Goal: Task Accomplishment & Management: Complete application form

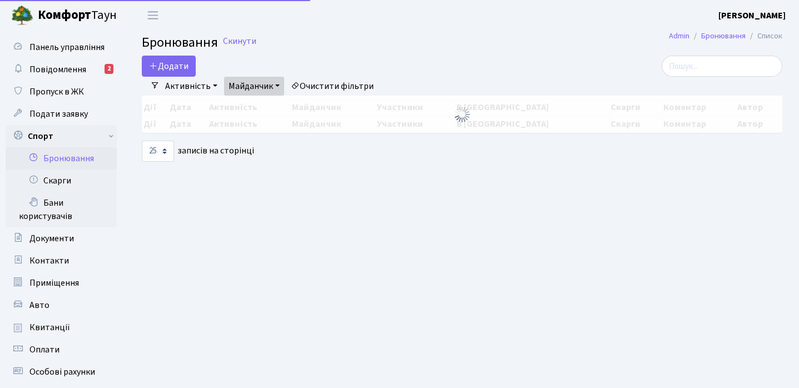
select select "25"
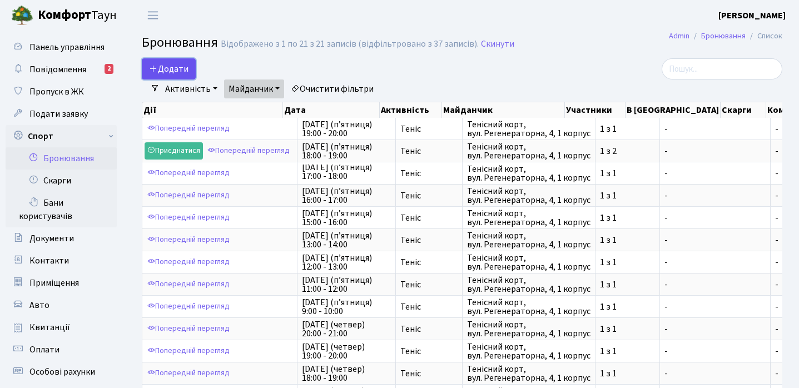
click at [160, 67] on button "Додати" at bounding box center [169, 68] width 54 height 21
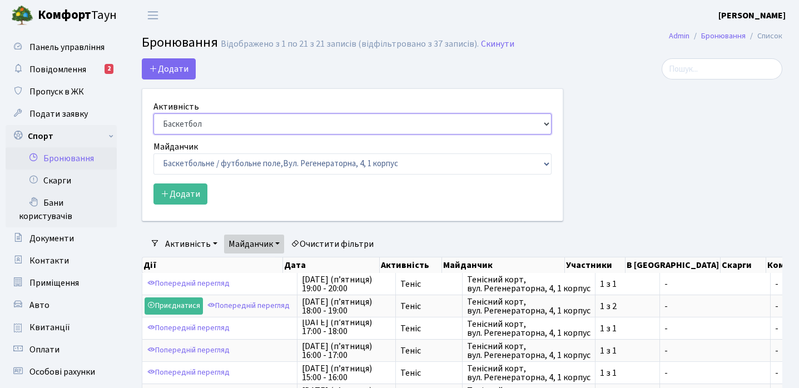
click at [220, 123] on select "Баскетбол Волейбол Йога Катання на роликах Настільний теніс [PERSON_NAME] Фітнес" at bounding box center [352, 123] width 398 height 21
select select "1"
click at [153, 113] on select "Баскетбол Волейбол Йога Катання на роликах Настільний теніс [PERSON_NAME] Фітнес" at bounding box center [352, 123] width 398 height 21
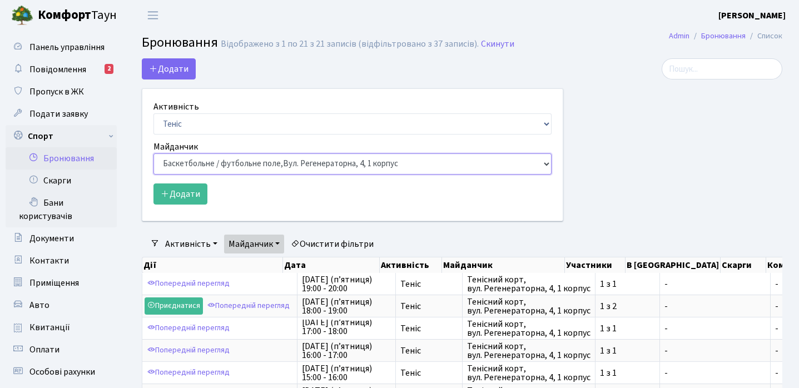
click at [209, 163] on select "Баскетбольне / футбольне поле, [GEOGRAPHIC_DATA]. [STREET_ADDRESS]. [STREET_ADD…" at bounding box center [352, 163] width 398 height 21
select select "1"
click at [153, 153] on select "Баскетбольне / футбольне поле, [GEOGRAPHIC_DATA]. [STREET_ADDRESS]. [STREET_ADD…" at bounding box center [352, 163] width 398 height 21
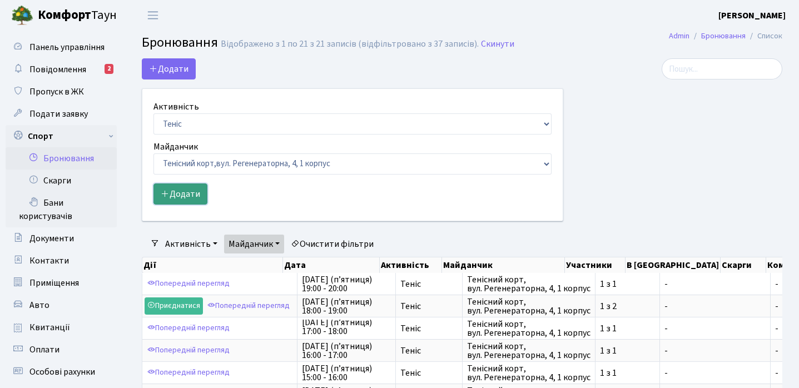
click at [187, 191] on button "Додати" at bounding box center [180, 194] width 54 height 21
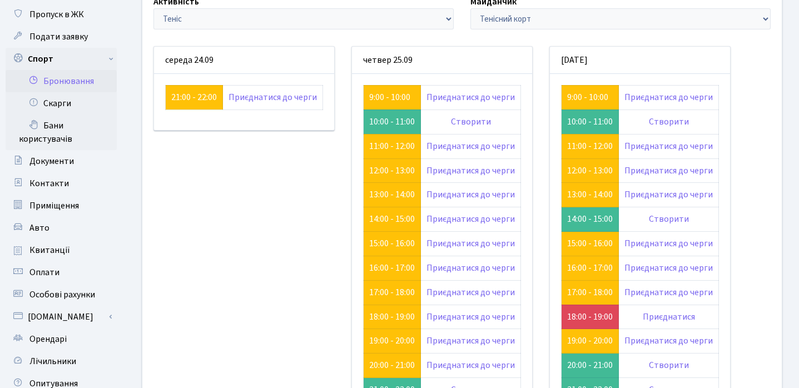
scroll to position [78, 0]
